Goal: Task Accomplishment & Management: Manage account settings

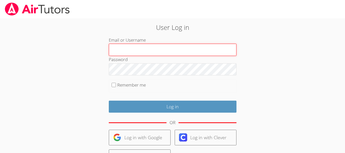
click at [146, 47] on input "Email or Username" at bounding box center [173, 50] width 128 height 12
type input "Khemarij"
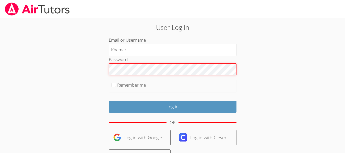
click at [109, 101] on input "Log in" at bounding box center [173, 107] width 128 height 12
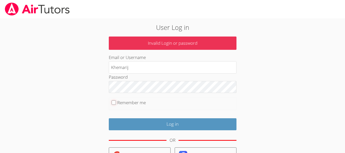
click at [113, 101] on input "Remember me" at bounding box center [114, 102] width 4 height 4
checkbox input "true"
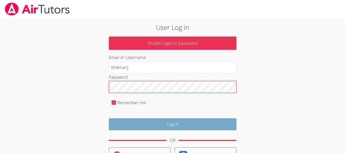
click at [195, 128] on input "Log in" at bounding box center [173, 124] width 128 height 12
